Goal: Information Seeking & Learning: Learn about a topic

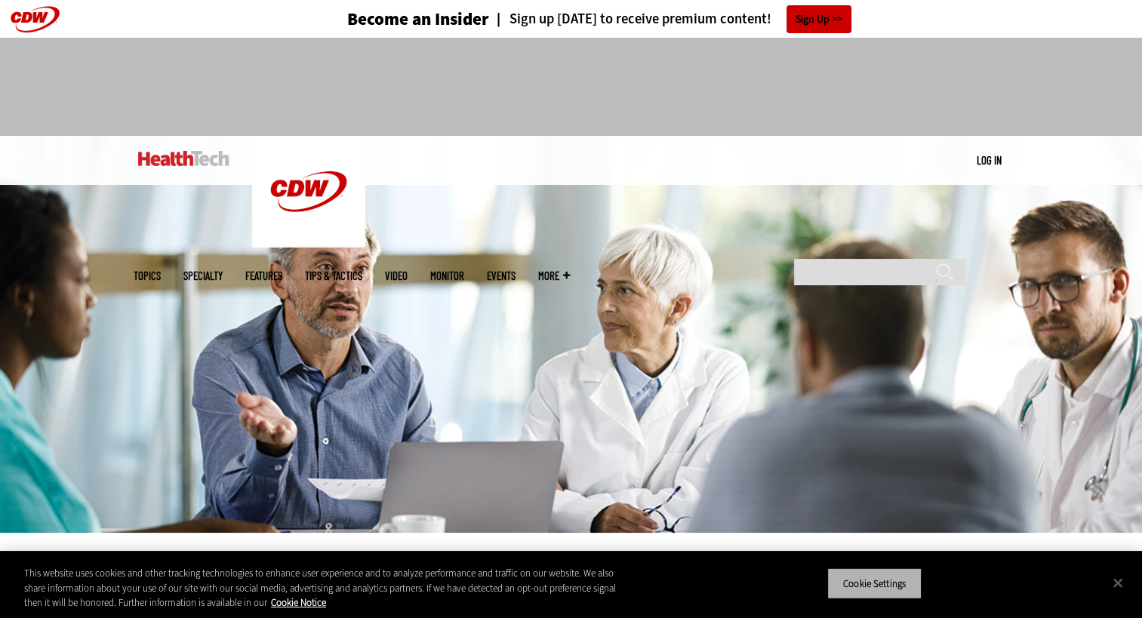
click at [888, 593] on button "Cookie Settings" at bounding box center [874, 584] width 94 height 32
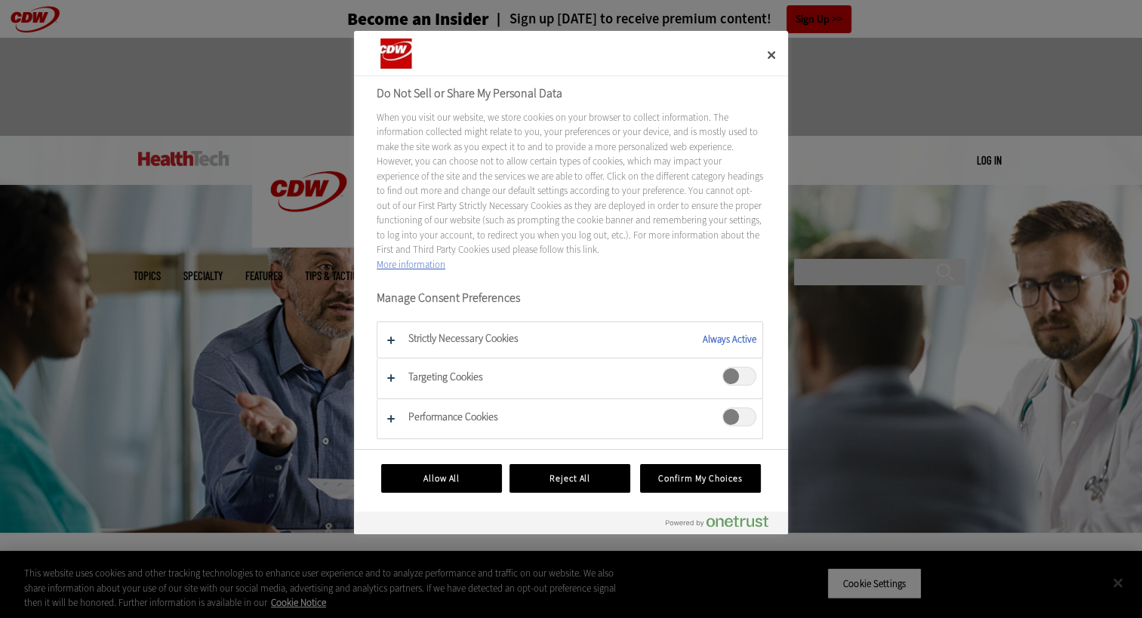
click at [888, 593] on div at bounding box center [571, 309] width 1142 height 618
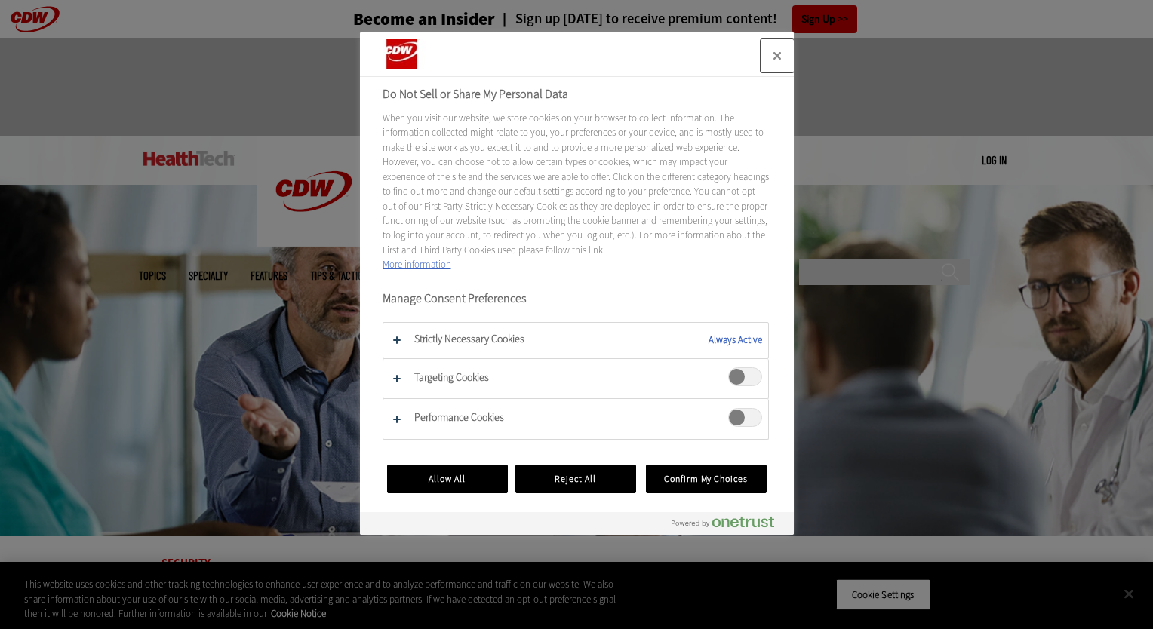
click at [777, 60] on button "Close" at bounding box center [777, 55] width 33 height 33
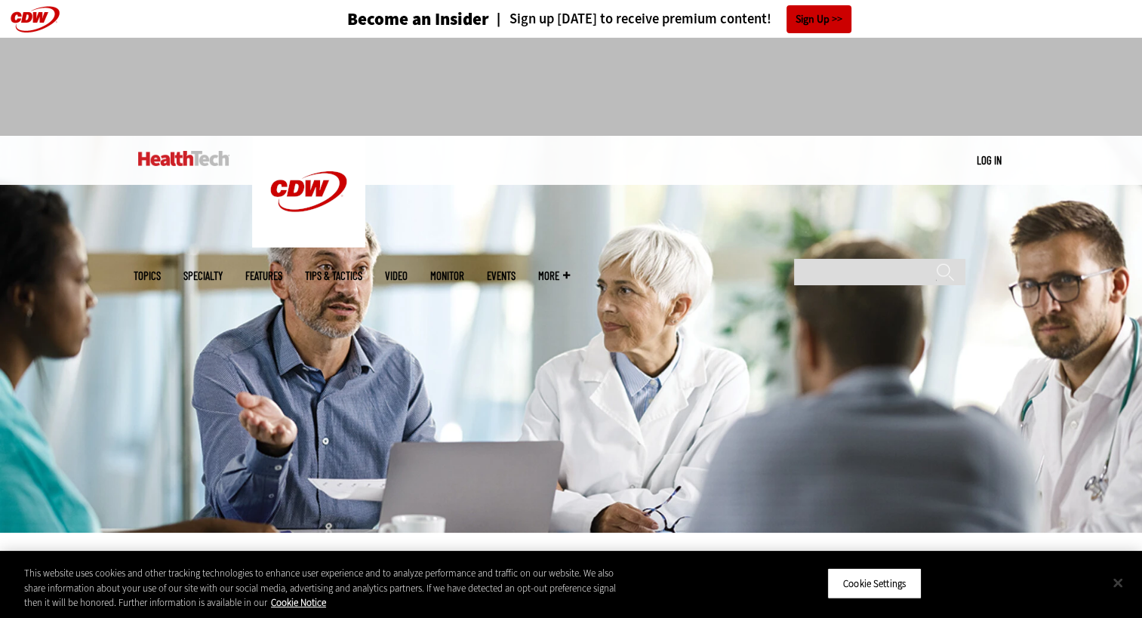
click at [1118, 583] on button "Close" at bounding box center [1117, 582] width 33 height 33
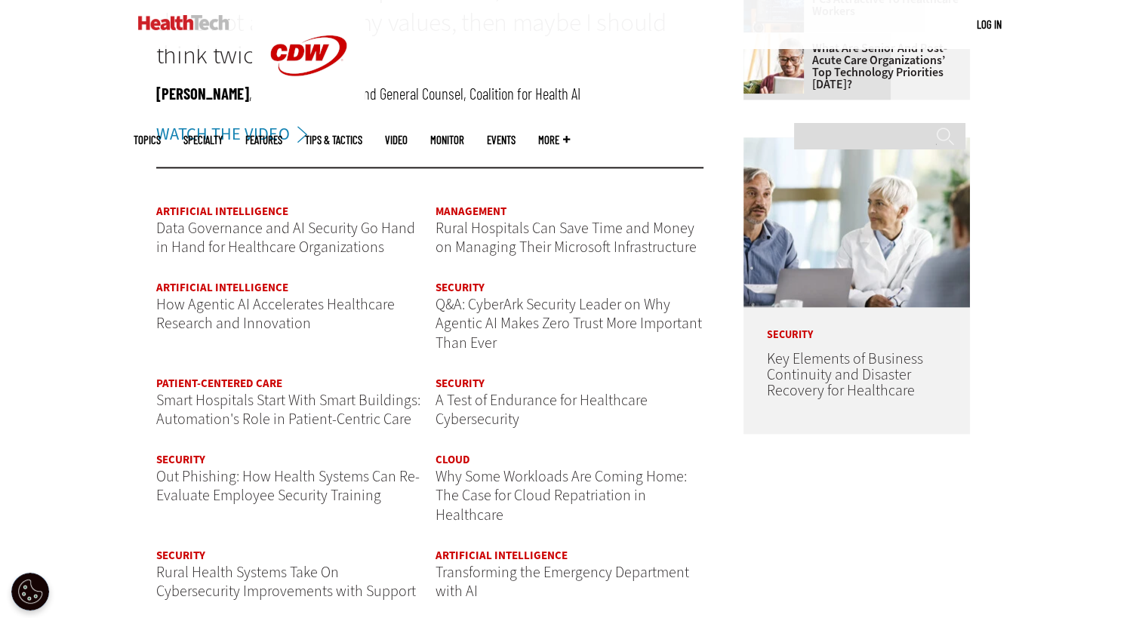
scroll to position [1732, 0]
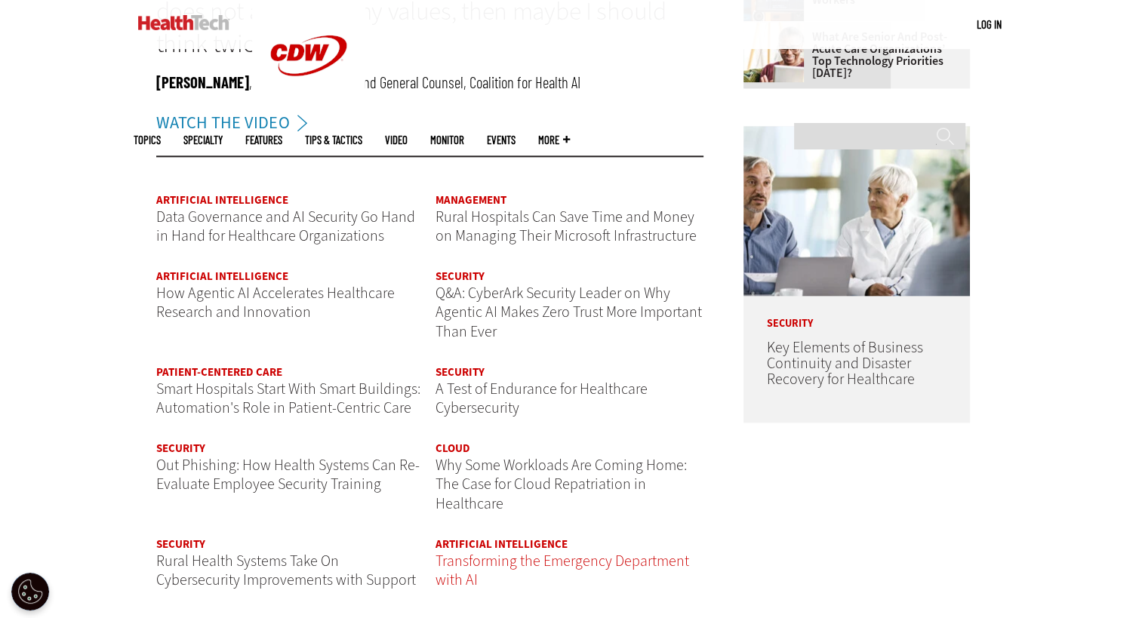
click at [466, 562] on span "Transforming the Emergency Department with AI" at bounding box center [562, 571] width 254 height 40
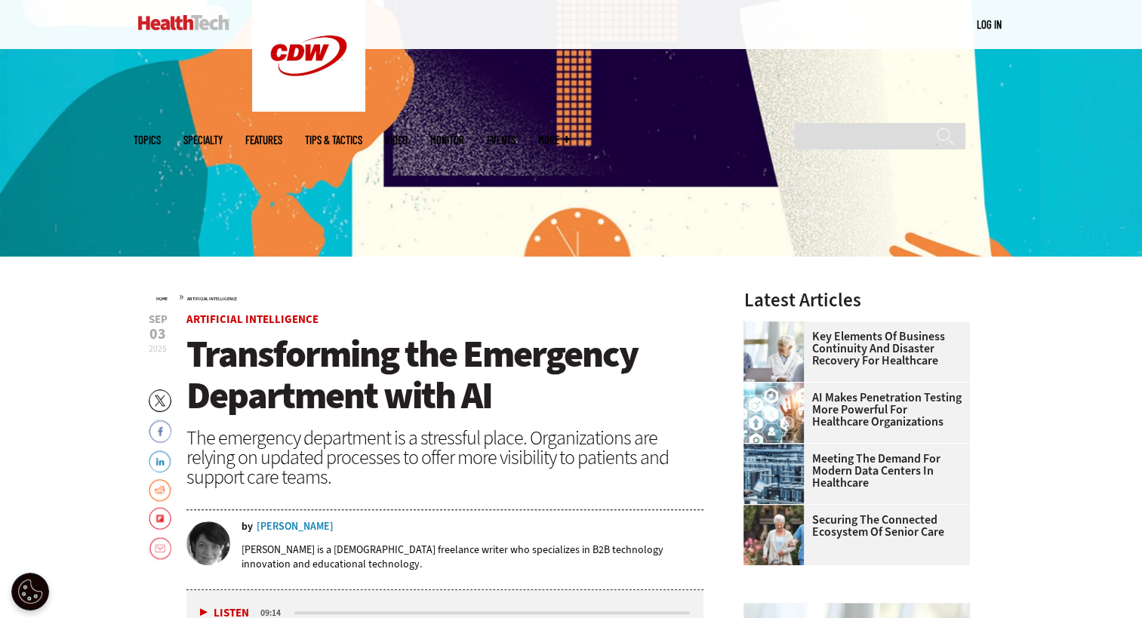
scroll to position [400, 0]
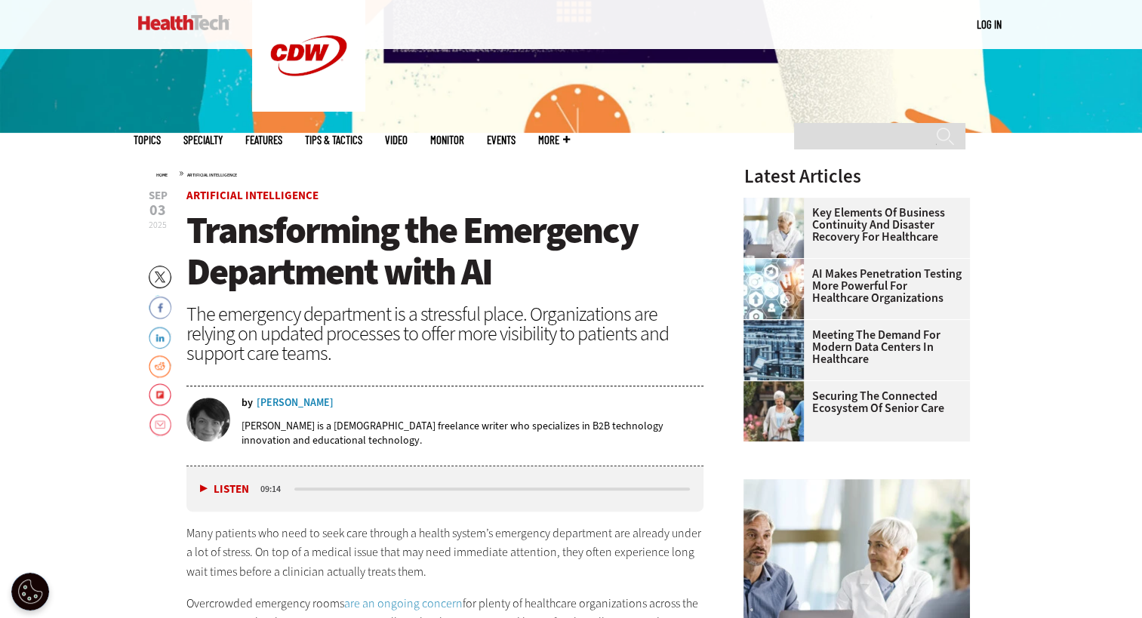
click at [161, 430] on link "Email" at bounding box center [160, 425] width 23 height 24
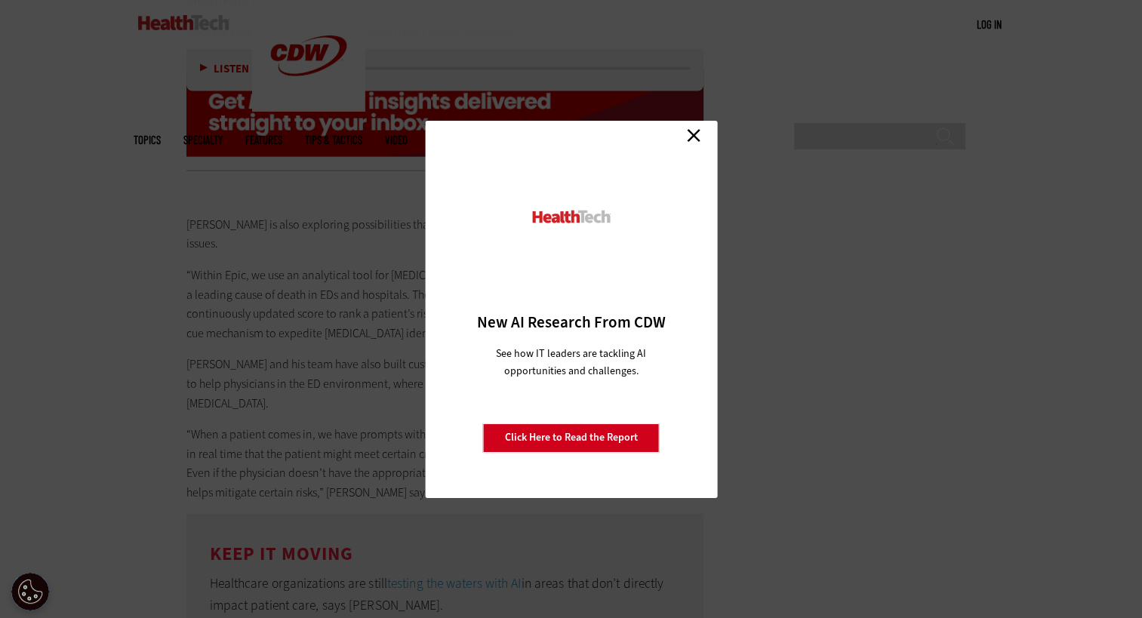
scroll to position [3146, 0]
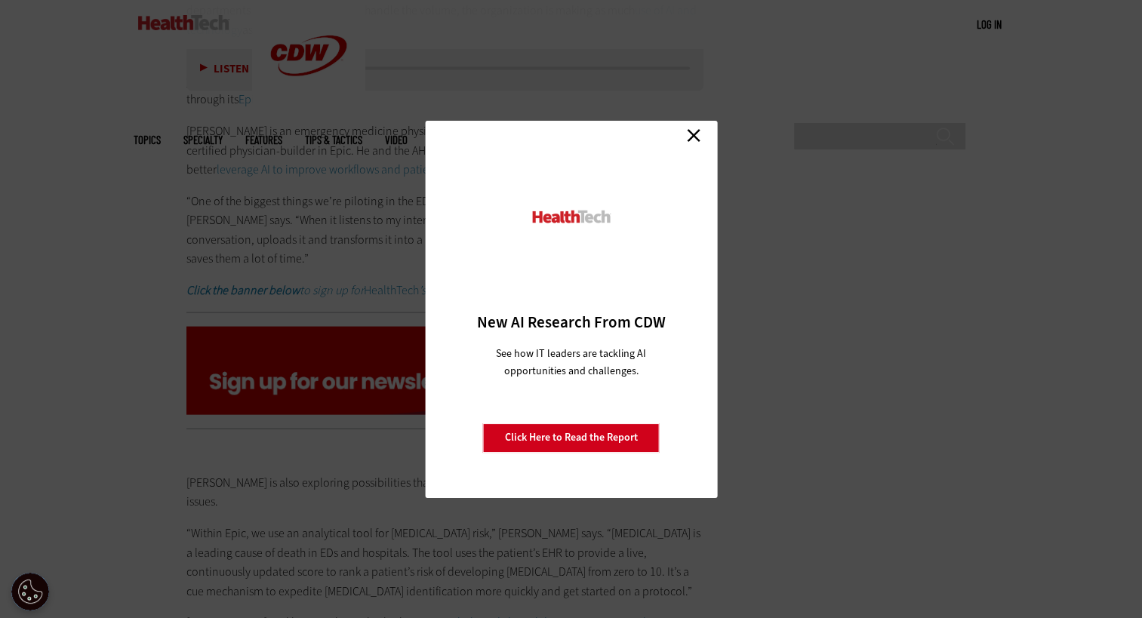
click at [692, 131] on link "Close" at bounding box center [693, 136] width 23 height 23
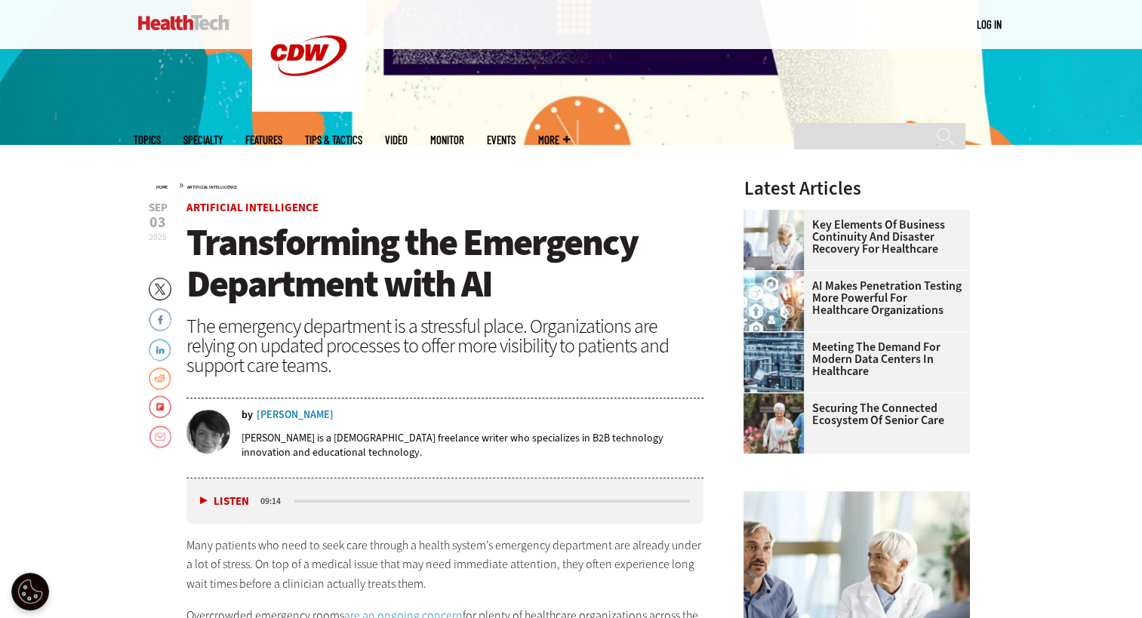
scroll to position [389, 0]
